Goal: Information Seeking & Learning: Learn about a topic

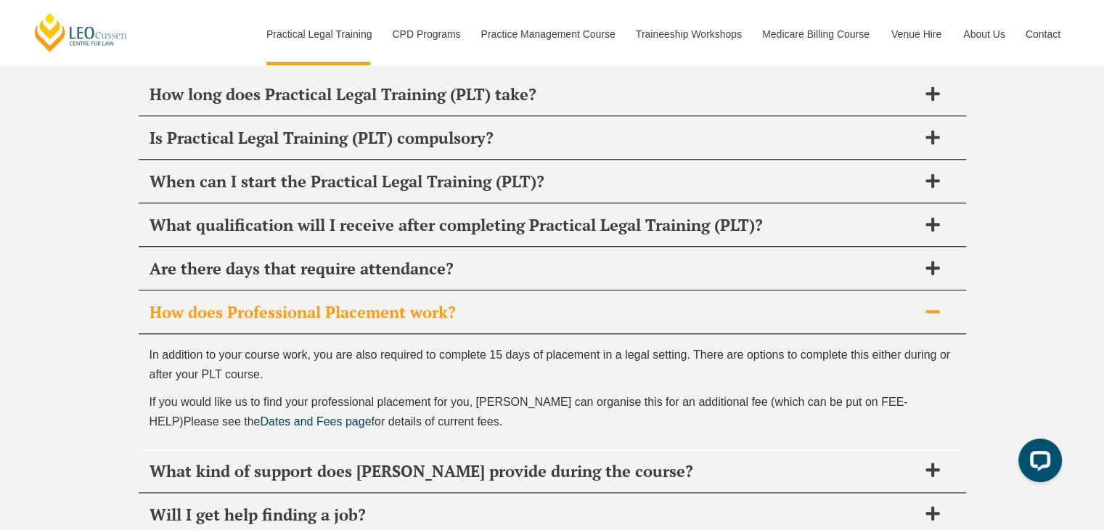
click at [441, 302] on h2 "How does Professional Placement work?" at bounding box center [533, 312] width 768 height 20
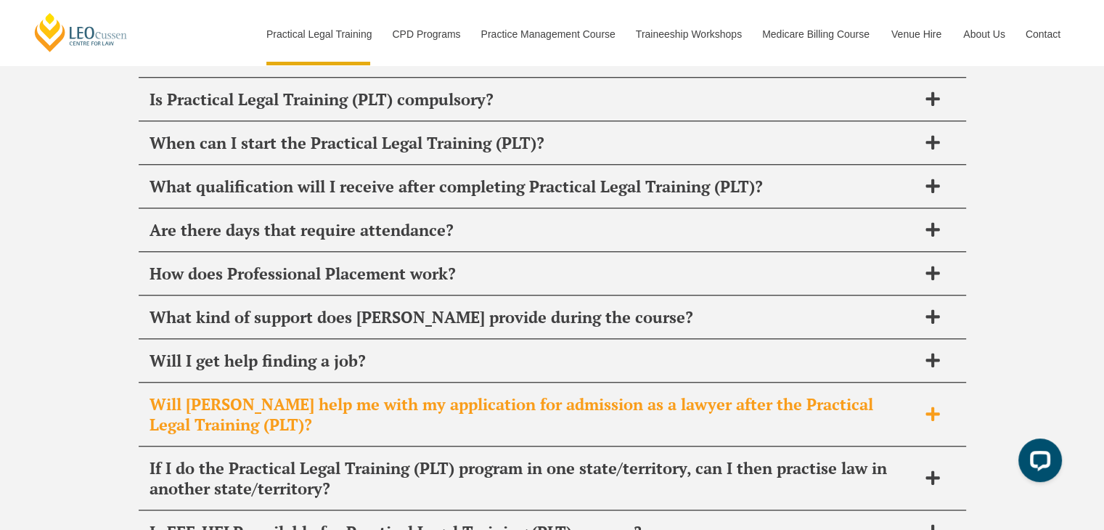
scroll to position [7111, 0]
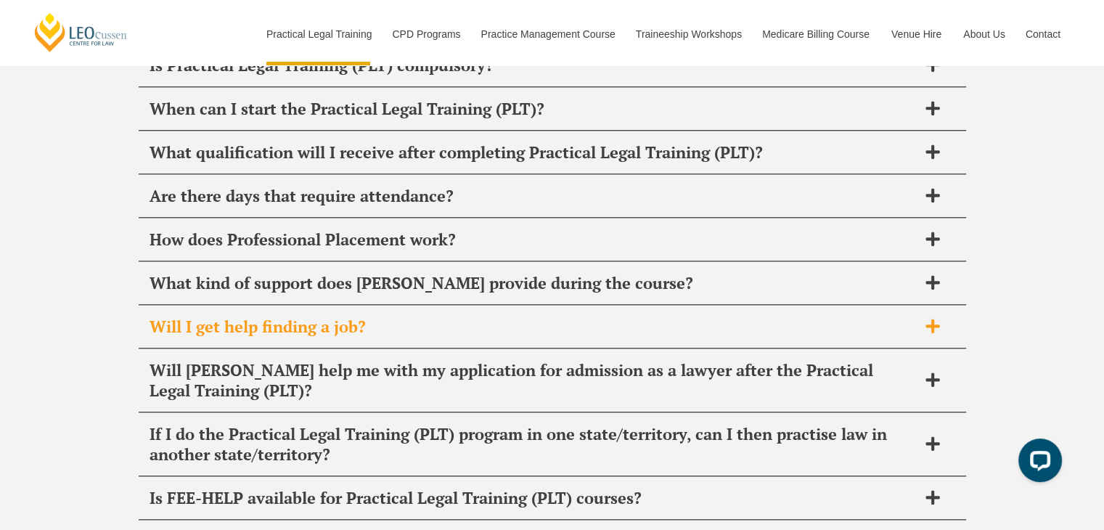
click at [395, 316] on h2 "Will I get help finding a job?" at bounding box center [533, 326] width 768 height 20
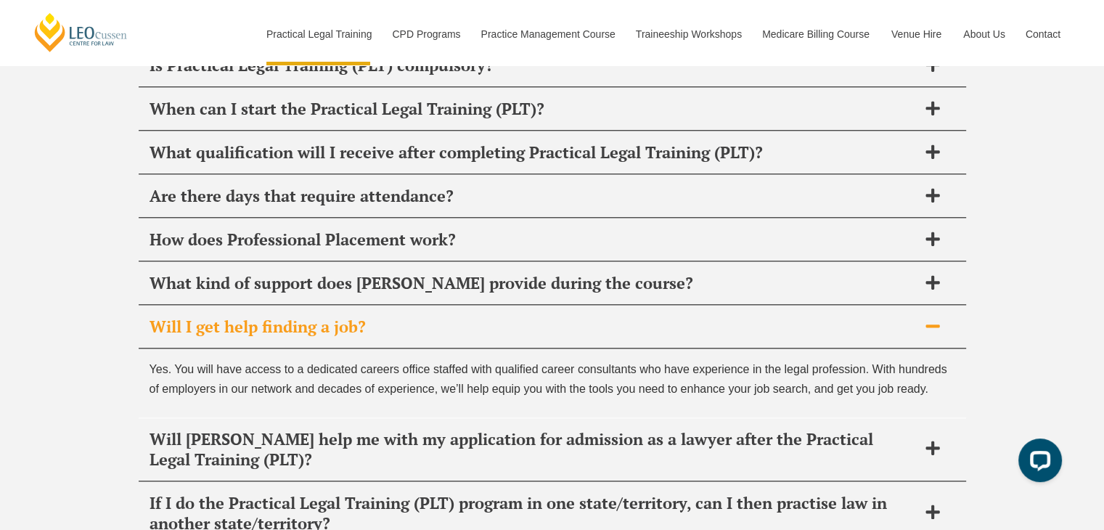
click at [403, 316] on h2 "Will I get help finding a job?" at bounding box center [533, 326] width 768 height 20
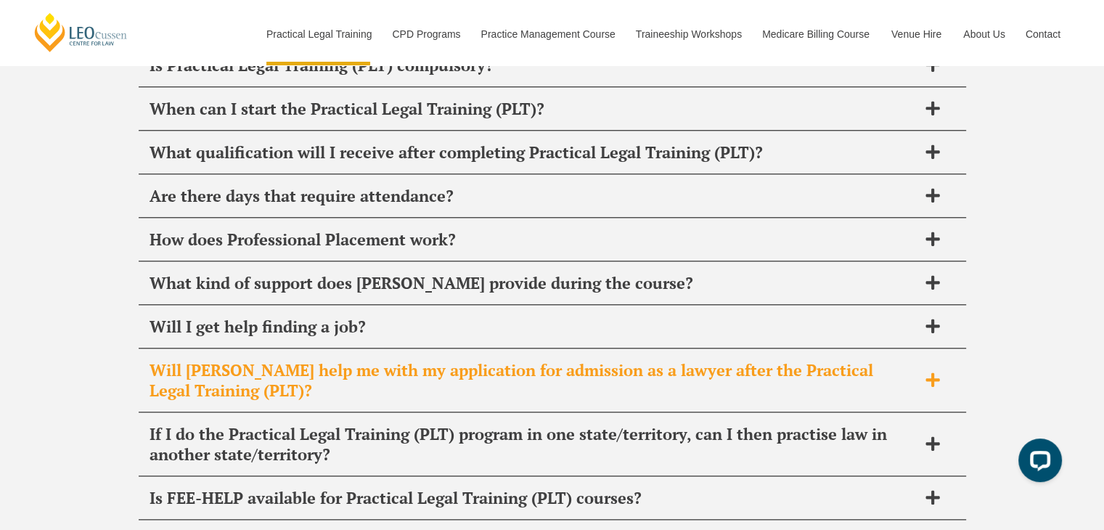
click at [407, 360] on h2 "Will [PERSON_NAME] help me with my application for admission as a lawyer after …" at bounding box center [533, 380] width 768 height 41
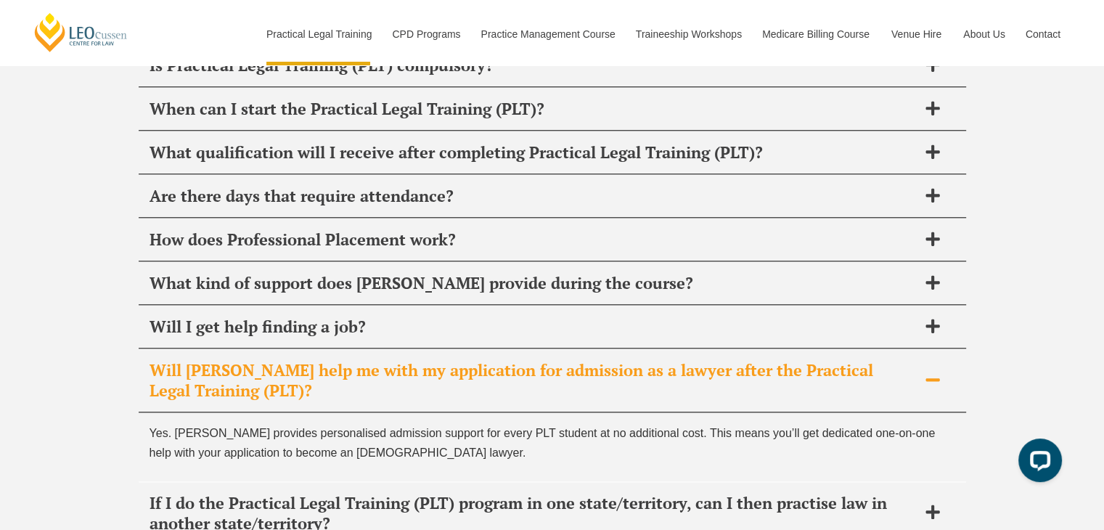
click at [409, 360] on h2 "Will [PERSON_NAME] help me with my application for admission as a lawyer after …" at bounding box center [533, 380] width 768 height 41
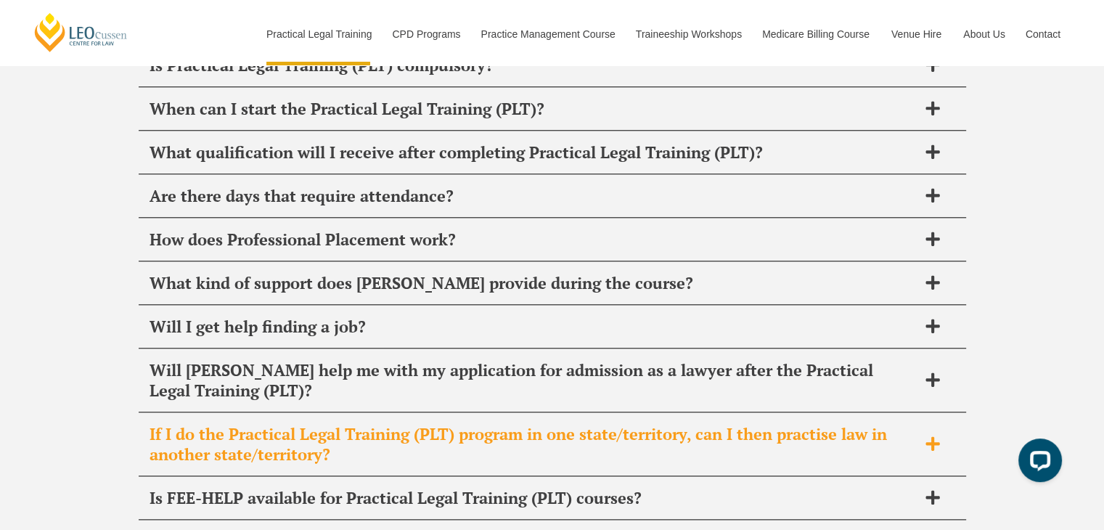
click at [410, 413] on div "If I do the Practical Legal Training (PLT) program in one state/territory, can …" at bounding box center [552, 444] width 827 height 63
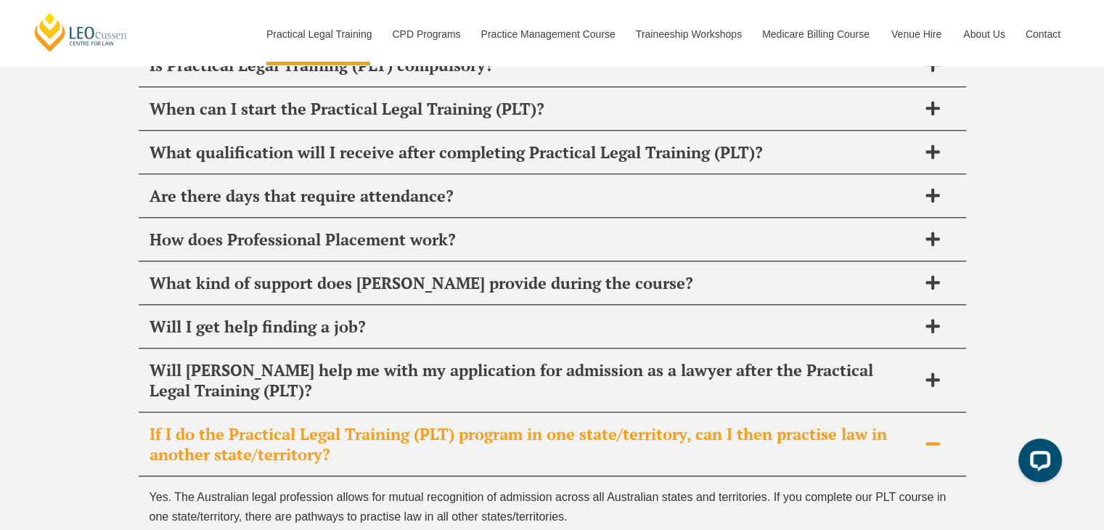
click at [410, 413] on div "If I do the Practical Legal Training (PLT) program in one state/territory, can …" at bounding box center [552, 444] width 827 height 63
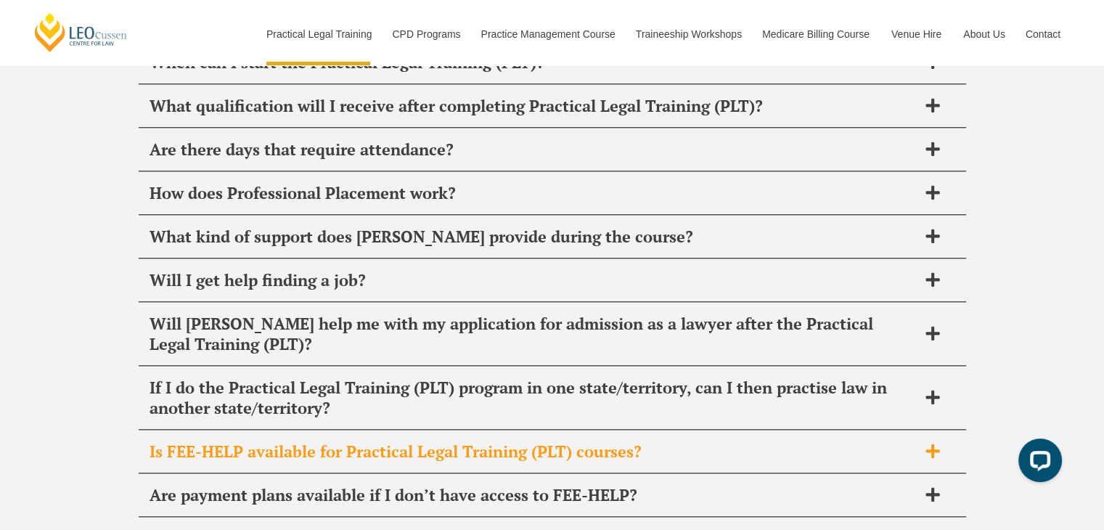
scroll to position [7256, 0]
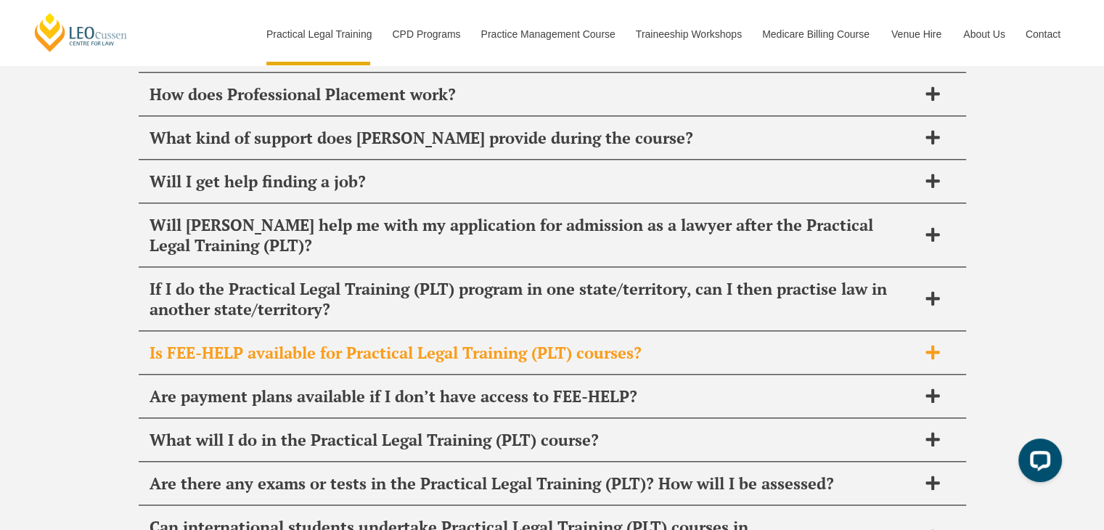
click at [423, 332] on div "Is FEE-HELP available for Practical Legal Training (PLT) courses?" at bounding box center [552, 353] width 827 height 43
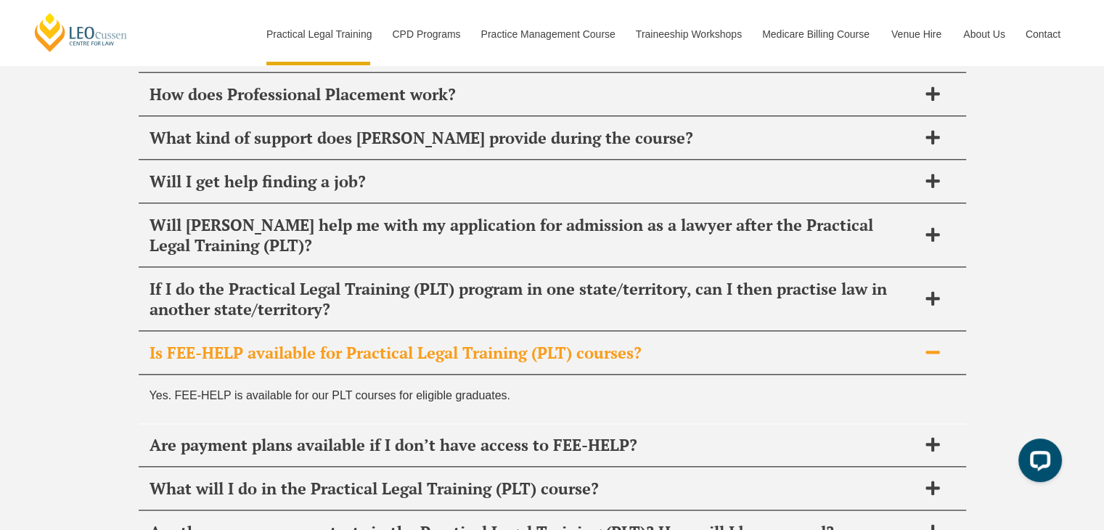
click at [430, 332] on div "Is FEE-HELP available for Practical Legal Training (PLT) courses?" at bounding box center [552, 353] width 827 height 43
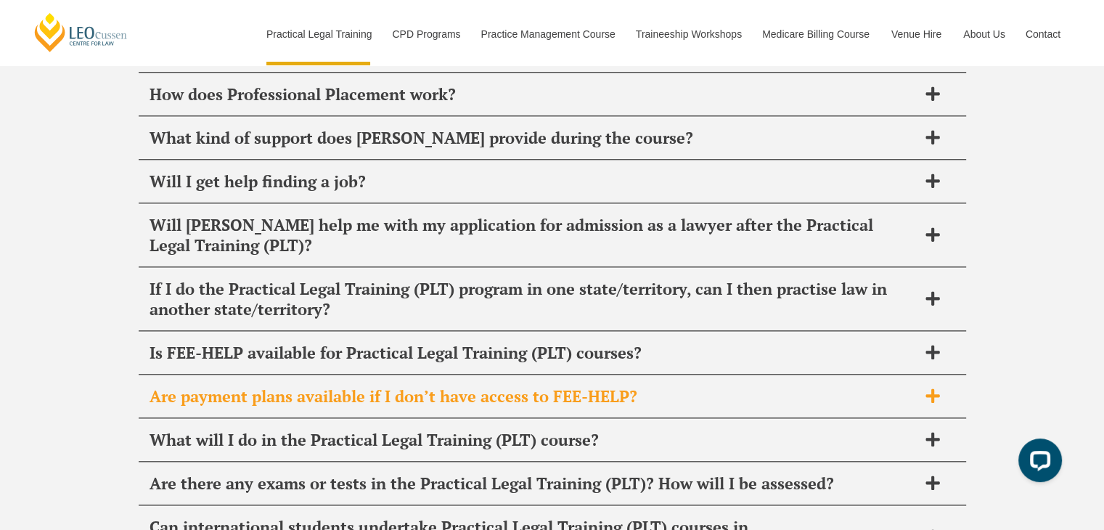
click at [426, 375] on div "Are payment plans available if I don’t have access to FEE-HELP?" at bounding box center [552, 396] width 827 height 43
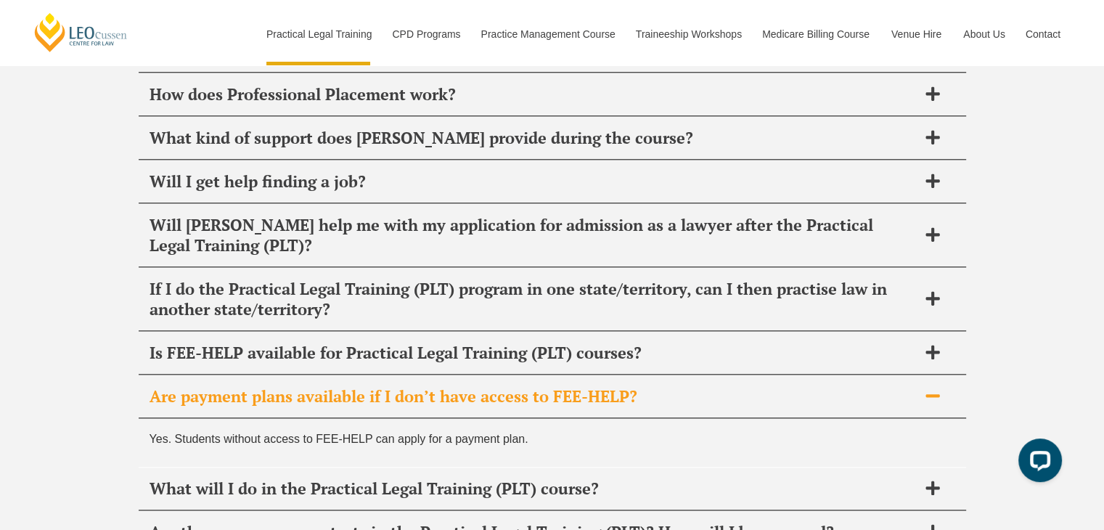
click at [426, 375] on div "Are payment plans available if I don’t have access to FEE-HELP?" at bounding box center [552, 396] width 827 height 43
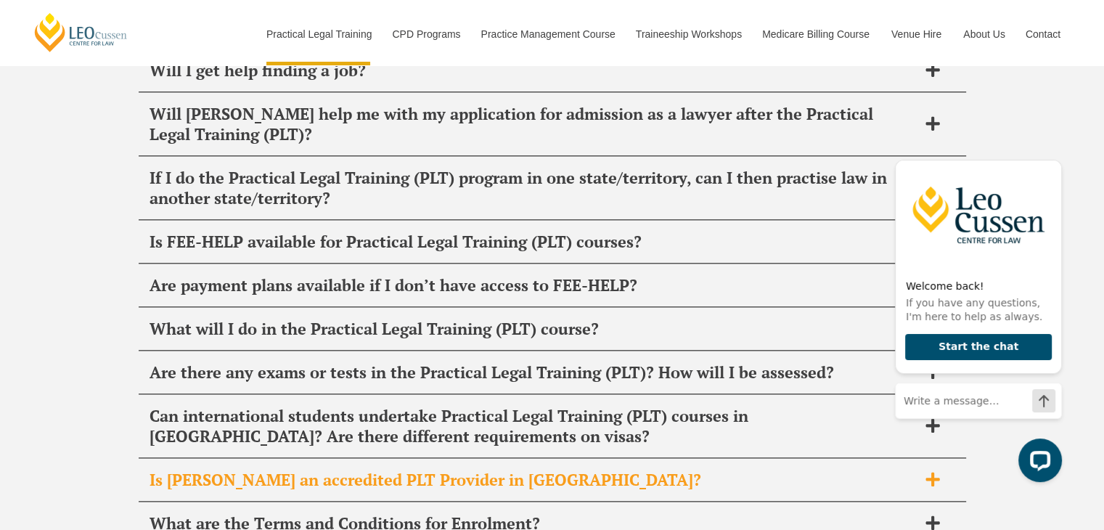
scroll to position [7473, 0]
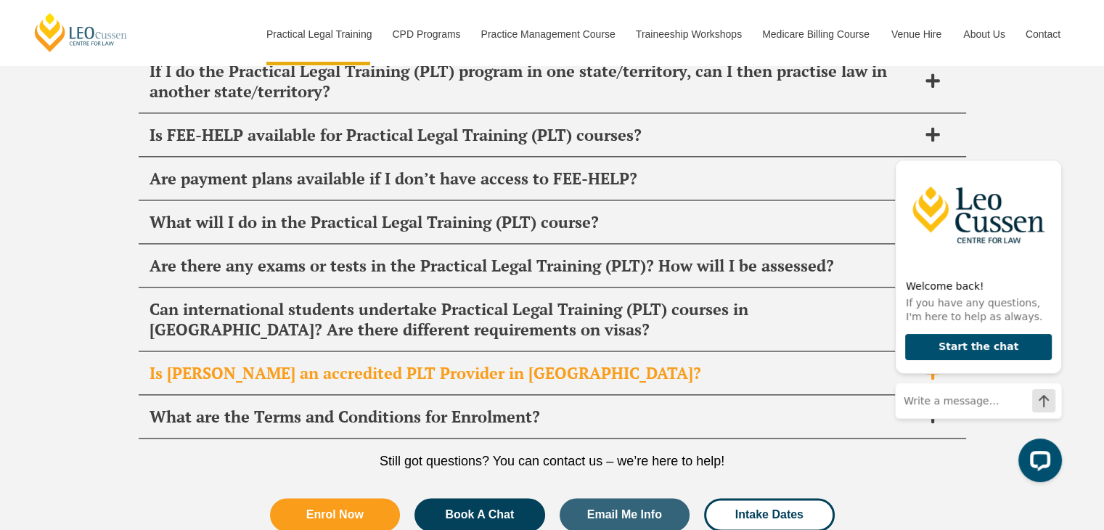
click at [636, 363] on h2 "Is [PERSON_NAME] an accredited PLT Provider in [GEOGRAPHIC_DATA]?" at bounding box center [533, 373] width 768 height 20
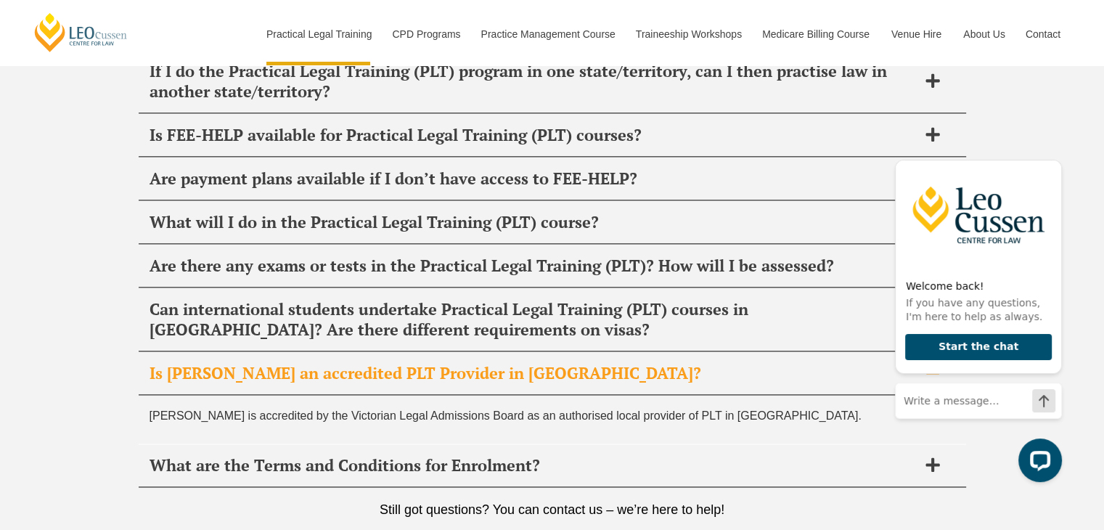
click at [636, 363] on h2 "Is [PERSON_NAME] an accredited PLT Provider in [GEOGRAPHIC_DATA]?" at bounding box center [533, 373] width 768 height 20
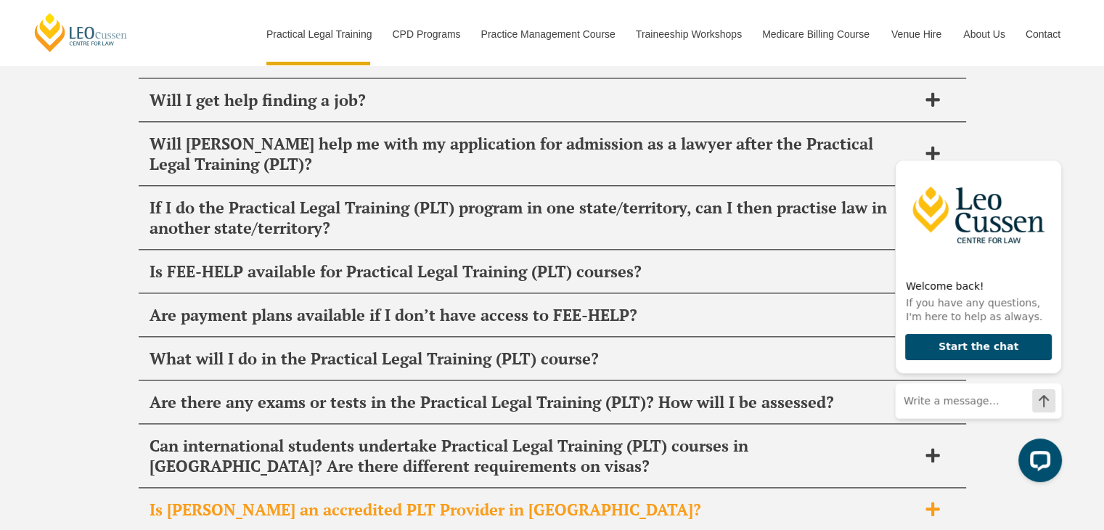
scroll to position [7328, 0]
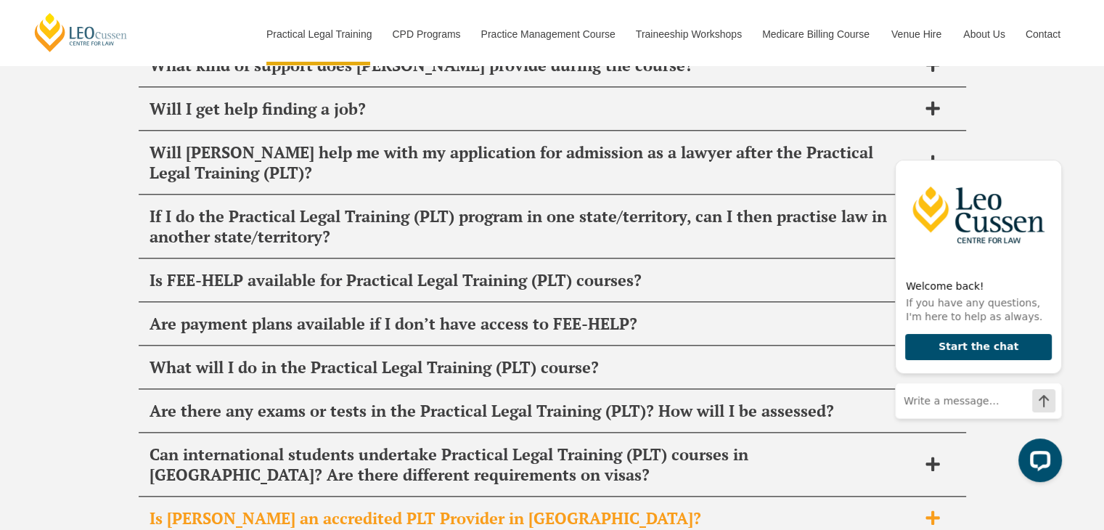
click at [636, 346] on div "What will I do in the Practical Legal Training (PLT) course?" at bounding box center [552, 367] width 827 height 43
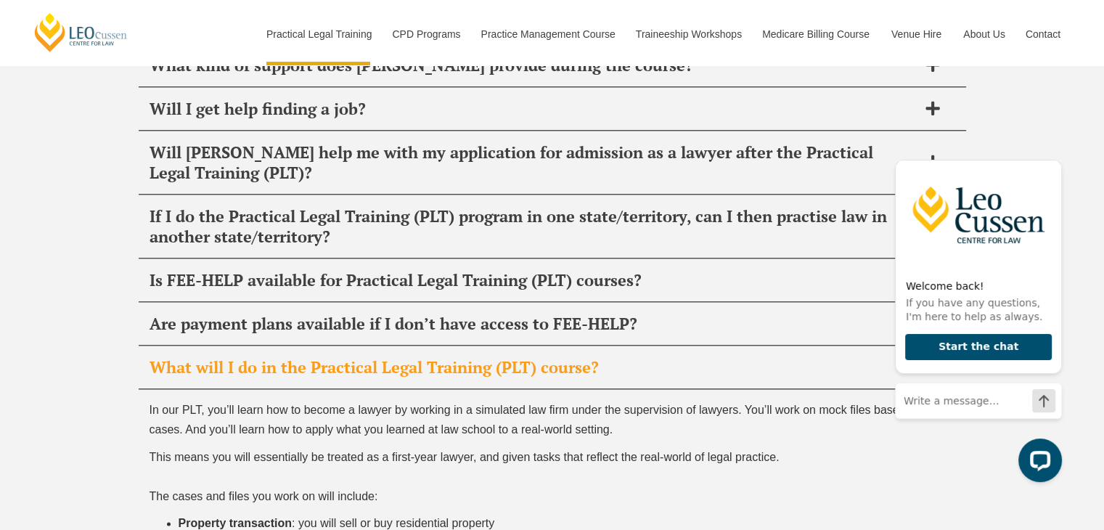
click at [636, 346] on div "What will I do in the Practical Legal Training (PLT) course?" at bounding box center [552, 367] width 827 height 43
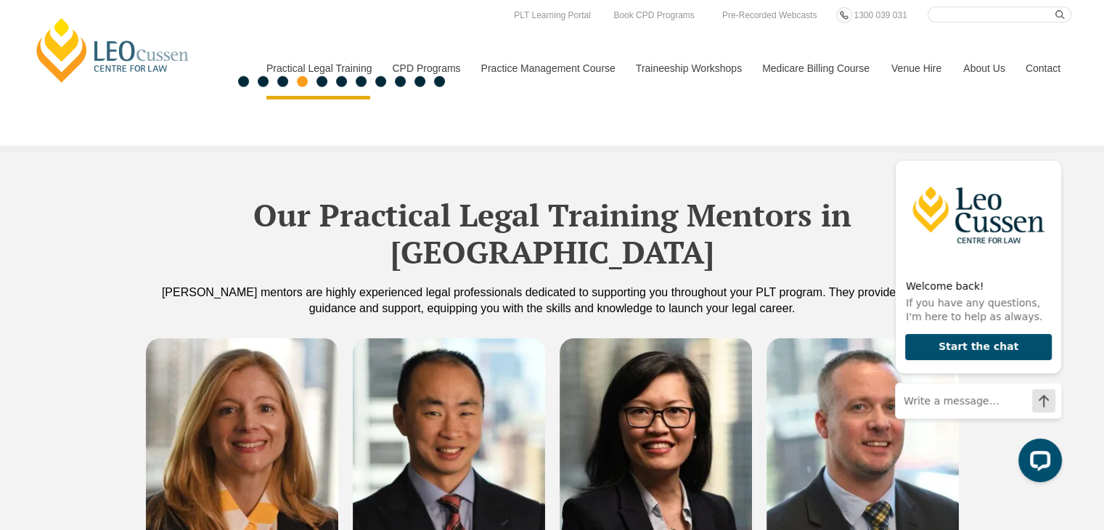
scroll to position [3628, 0]
